Goal: Task Accomplishment & Management: Complete application form

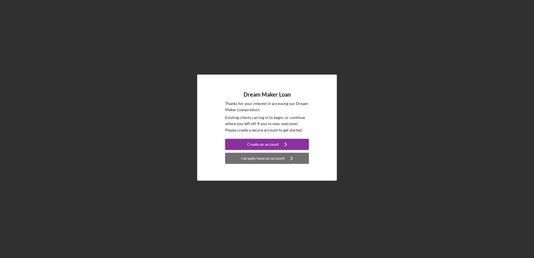
click at [287, 156] on icon "Icon/Navigate" at bounding box center [292, 158] width 14 height 14
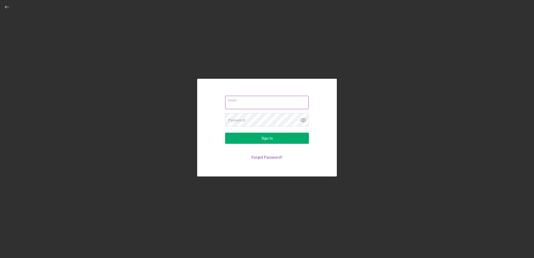
click at [283, 103] on input "Email" at bounding box center [267, 102] width 84 height 13
type input "[EMAIL_ADDRESS][DOMAIN_NAME]"
click at [225, 133] on button "Sign In" at bounding box center [267, 138] width 84 height 11
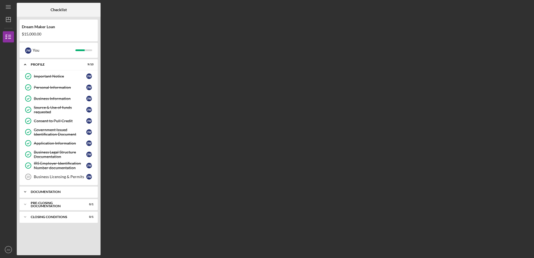
click at [67, 193] on div "Documentation" at bounding box center [61, 191] width 60 height 3
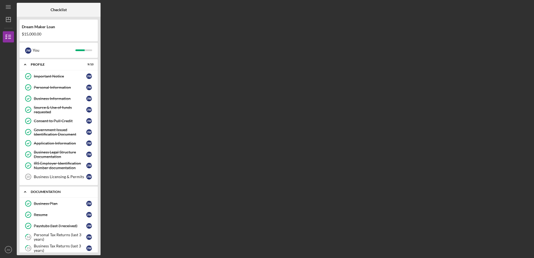
scroll to position [28, 0]
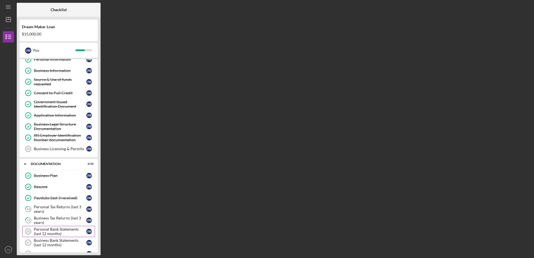
click at [64, 227] on div "Personal Bank Statements (last 12 months)" at bounding box center [60, 231] width 53 height 9
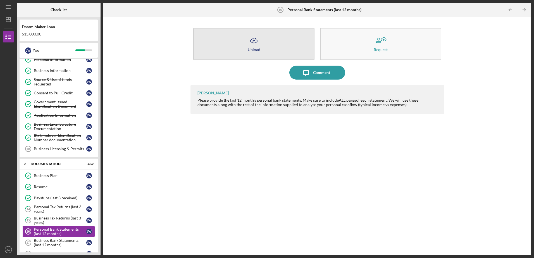
click at [254, 46] on icon "Icon/Upload" at bounding box center [254, 41] width 14 height 14
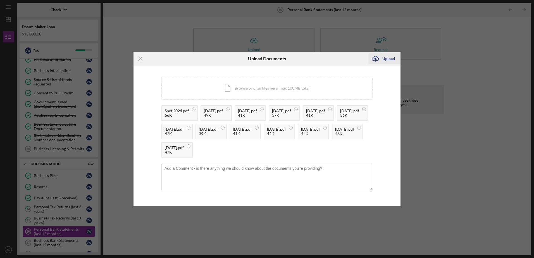
click at [389, 59] on div "Upload" at bounding box center [388, 58] width 13 height 11
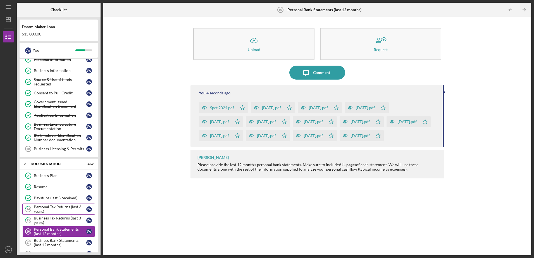
scroll to position [56, 0]
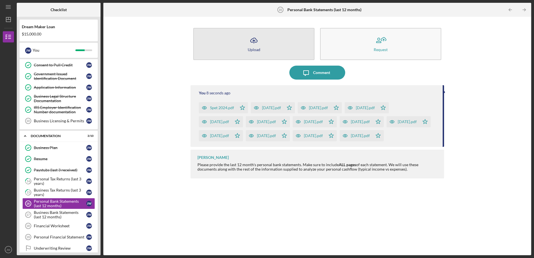
click at [252, 44] on icon "Icon/Upload" at bounding box center [254, 41] width 14 height 14
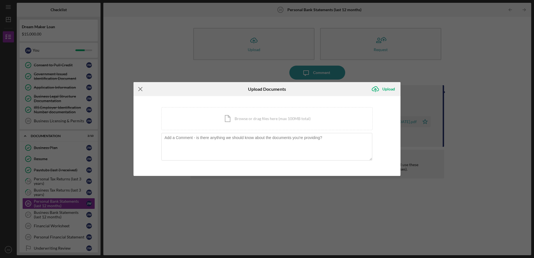
click at [142, 89] on icon "Icon/Menu Close" at bounding box center [141, 89] width 14 height 14
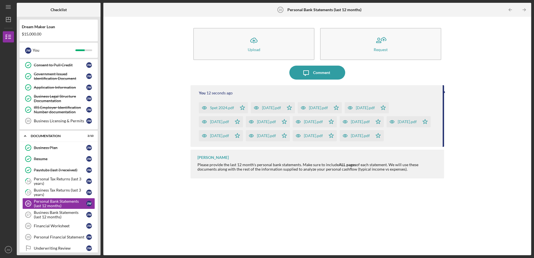
drag, startPoint x: 462, startPoint y: 57, endPoint x: 422, endPoint y: 76, distance: 43.7
click at [462, 57] on div "Icon/Upload Upload Request Icon/Message Comment You 12 seconds ago Spet 2024.pd…" at bounding box center [317, 136] width 422 height 233
click at [59, 214] on div "Business Bank Statements (last 12 months)" at bounding box center [60, 214] width 53 height 9
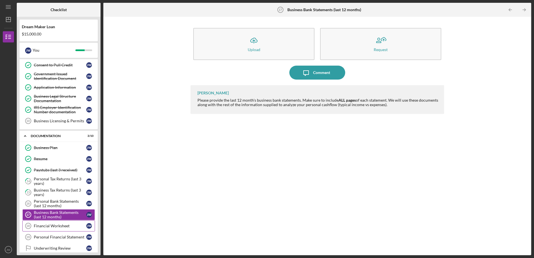
scroll to position [84, 0]
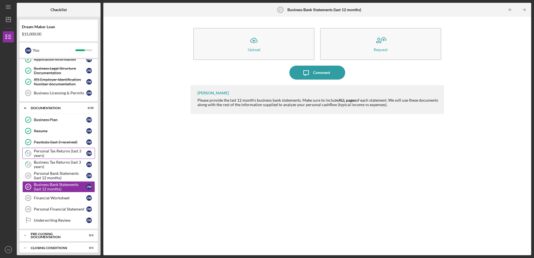
click at [58, 153] on div "Personal Tax Returns (last 3 years)" at bounding box center [60, 153] width 53 height 9
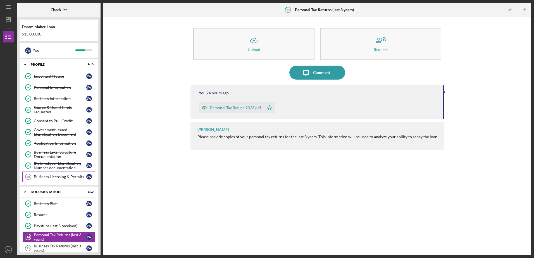
click at [68, 178] on div "Business Licensing & Permits" at bounding box center [60, 177] width 53 height 4
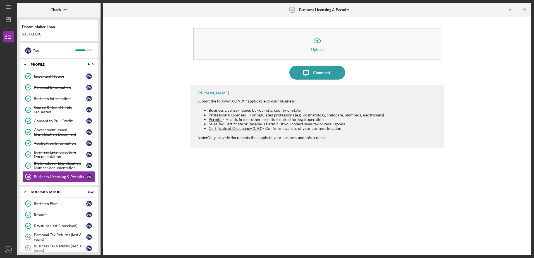
click at [264, 119] on li "Permits – Health, fire, or other permits required for legal operation" at bounding box center [296, 119] width 175 height 4
click at [222, 124] on span "Sales Tax Certificate or Reseller’s Permit" at bounding box center [243, 123] width 69 height 5
click at [248, 123] on span "Sales Tax Certificate or Reseller’s Permit" at bounding box center [243, 123] width 69 height 5
click at [297, 124] on li "Sales Tax Certificate or Reseller’s Permit – If you collect sales tax or resell…" at bounding box center [296, 124] width 175 height 4
drag, startPoint x: 348, startPoint y: 123, endPoint x: 280, endPoint y: 125, distance: 67.9
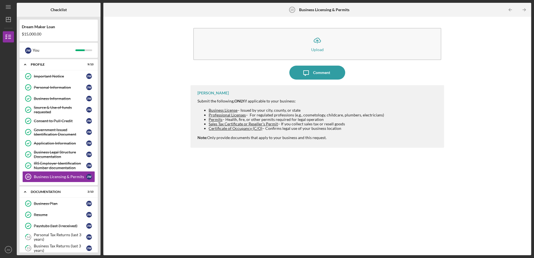
click at [280, 125] on li "Sales Tax Certificate or Reseller’s Permit – If you collect sales tax or resell…" at bounding box center [296, 124] width 175 height 4
drag, startPoint x: 280, startPoint y: 125, endPoint x: 268, endPoint y: 124, distance: 11.8
click at [268, 124] on span "Sales Tax Certificate or Reseller’s Permit" at bounding box center [243, 123] width 69 height 5
click at [267, 123] on span "Sales Tax Certificate or Reseller’s Permit" at bounding box center [243, 123] width 69 height 5
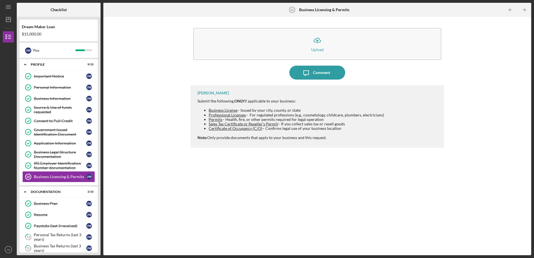
click at [243, 132] on div "Submit the following, ONLY if applicable to your business: Business License – I…" at bounding box center [290, 119] width 187 height 43
click at [245, 128] on span "Certificate of Occupancy (C/O)" at bounding box center [236, 128] width 54 height 5
click at [320, 123] on li "Sales Tax Certificate or Reseller’s Permit – If you collect sales tax or resell…" at bounding box center [296, 124] width 175 height 4
click at [277, 107] on div "Submit the following, ONLY if applicable to your business: Business License – I…" at bounding box center [290, 119] width 187 height 43
drag, startPoint x: 208, startPoint y: 125, endPoint x: 277, endPoint y: 123, distance: 69.0
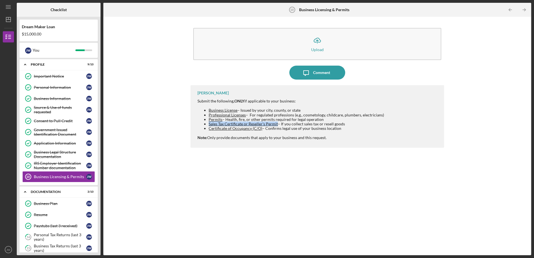
click at [277, 123] on ul "Business License – Issued by your city, county, or state Professional Licenses …" at bounding box center [290, 119] width 187 height 22
copy span "Sales Tax Certificate or Reseller’s Permit"
click at [145, 76] on div "Icon/Upload Upload Icon/Message Comment [PERSON_NAME] Submit the following, ONL…" at bounding box center [317, 136] width 422 height 233
drag, startPoint x: 277, startPoint y: 125, endPoint x: 208, endPoint y: 124, distance: 69.3
click at [208, 124] on ul "Business License – Issued by your city, county, or state Professional Licenses …" at bounding box center [290, 119] width 187 height 22
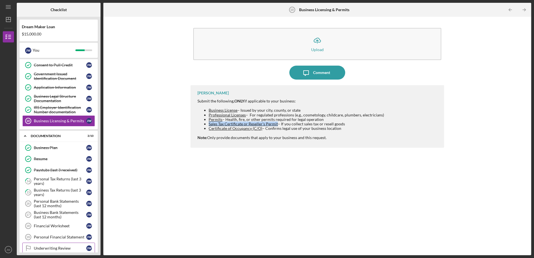
scroll to position [84, 0]
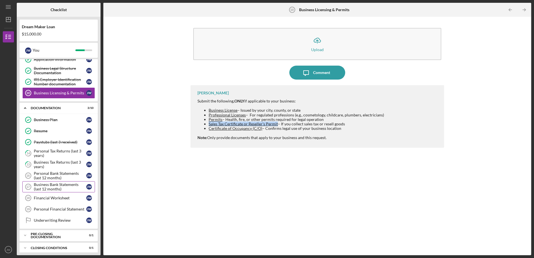
click at [58, 185] on div "Business Bank Statements (last 12 months)" at bounding box center [60, 186] width 53 height 9
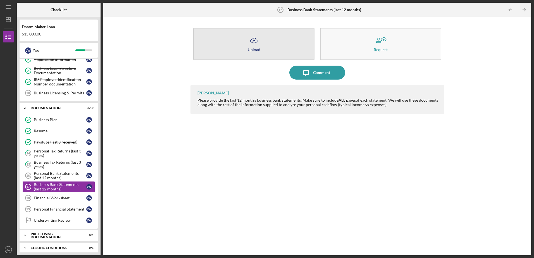
click at [259, 46] on icon "Icon/Upload" at bounding box center [254, 41] width 14 height 14
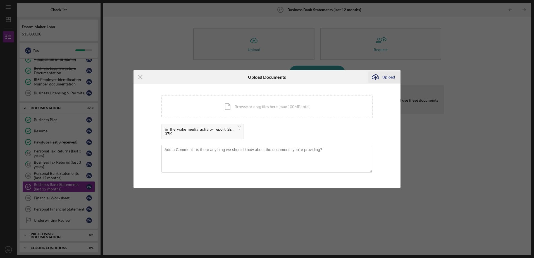
click at [390, 82] on div "Upload" at bounding box center [388, 77] width 13 height 11
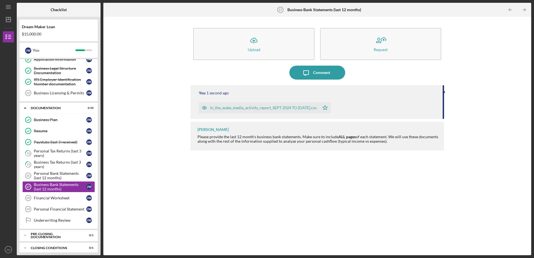
click at [135, 124] on div "Icon/Upload Upload Request Icon/Message Comment You 1 second ago in_the_wake_me…" at bounding box center [317, 136] width 422 height 233
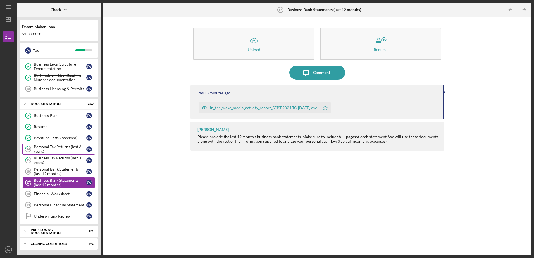
click at [72, 150] on div "Personal Tax Returns (last 3 years)" at bounding box center [60, 149] width 53 height 9
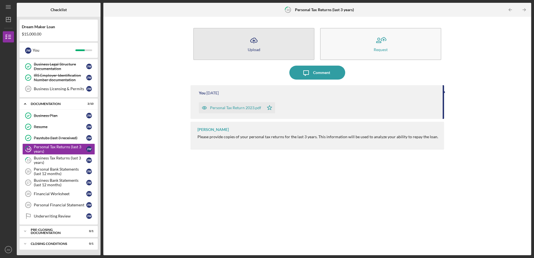
click at [261, 38] on button "Icon/Upload Upload" at bounding box center [253, 44] width 121 height 32
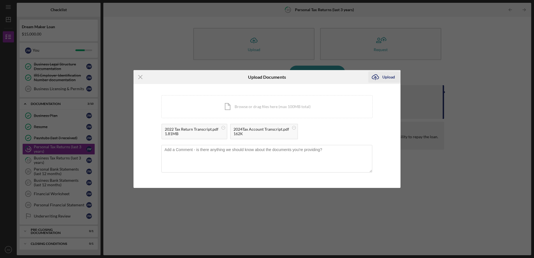
click at [391, 78] on div "Upload" at bounding box center [388, 77] width 13 height 11
